Goal: Task Accomplishment & Management: Manage account settings

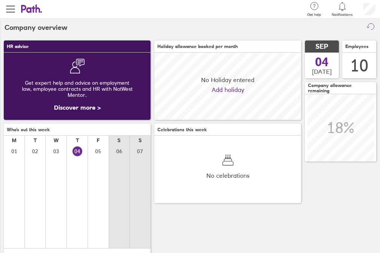
scroll to position [67, 147]
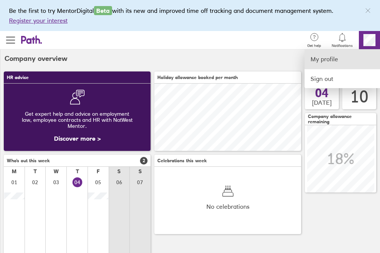
click at [320, 56] on link "My profile" at bounding box center [343, 58] width 76 height 19
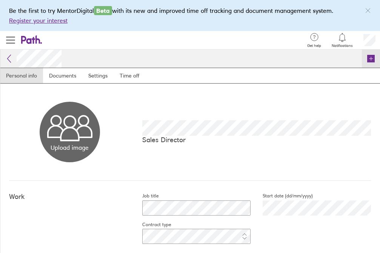
click at [374, 58] on icon at bounding box center [371, 59] width 8 height 8
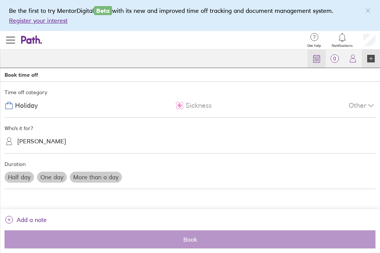
click at [317, 58] on icon at bounding box center [316, 58] width 9 height 9
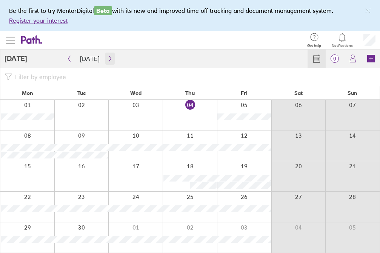
click at [107, 57] on icon "button" at bounding box center [110, 59] width 6 height 6
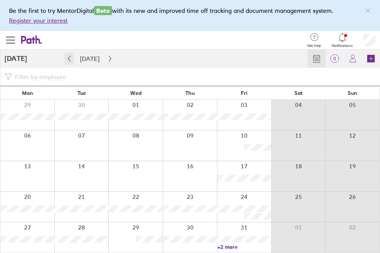
click at [73, 60] on button "button" at bounding box center [69, 58] width 9 height 12
